Goal: Information Seeking & Learning: Learn about a topic

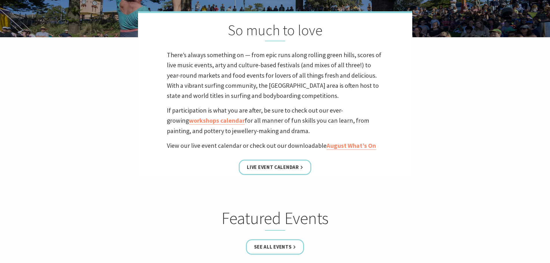
scroll to position [173, 0]
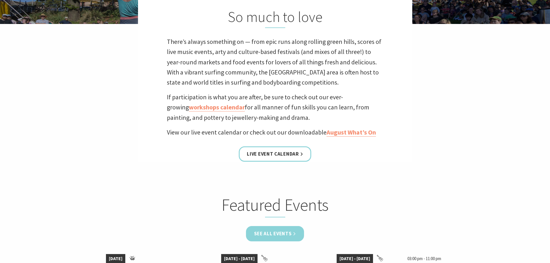
click at [286, 229] on link "See all Events" at bounding box center [275, 233] width 58 height 15
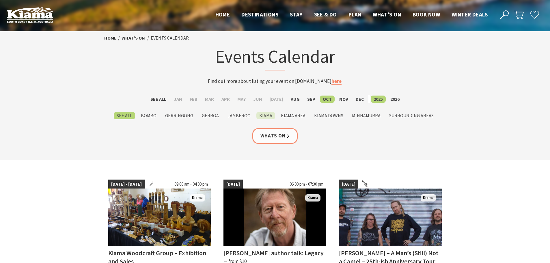
drag, startPoint x: 0, startPoint y: 0, endPoint x: 265, endPoint y: 116, distance: 289.1
click at [265, 116] on label "Kiama" at bounding box center [265, 115] width 19 height 7
click at [0, 0] on input "Kiama" at bounding box center [0, 0] width 0 height 0
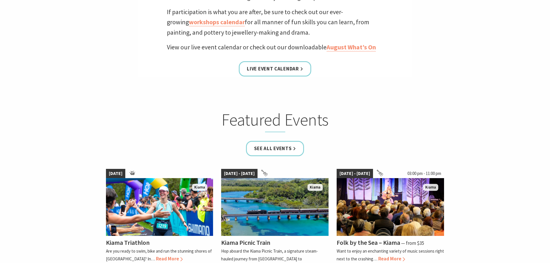
scroll to position [318, 0]
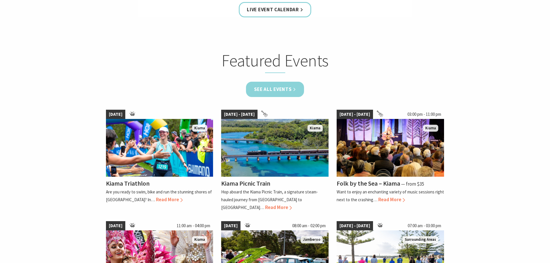
click at [284, 90] on link "See all Events" at bounding box center [275, 89] width 58 height 15
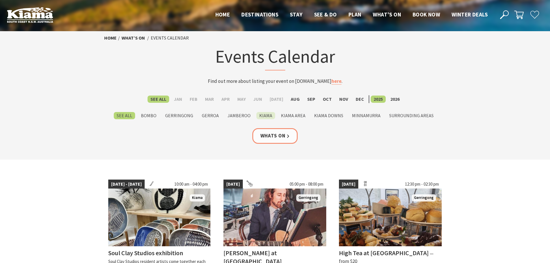
click at [266, 116] on label "Kiama" at bounding box center [265, 115] width 19 height 7
click at [0, 0] on input "Kiama" at bounding box center [0, 0] width 0 height 0
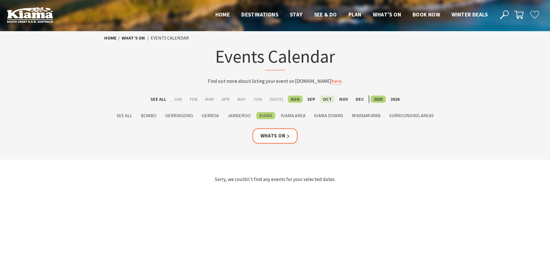
click at [326, 96] on label "Oct" at bounding box center [327, 99] width 15 height 7
click at [0, 0] on input "Oct" at bounding box center [0, 0] width 0 height 0
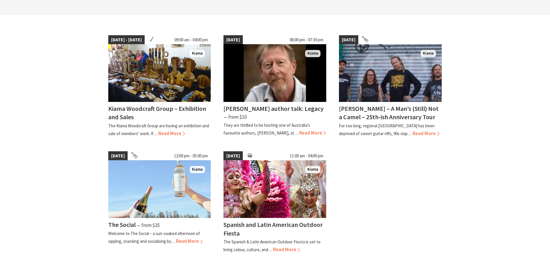
scroll to position [202, 0]
